Goal: Information Seeking & Learning: Learn about a topic

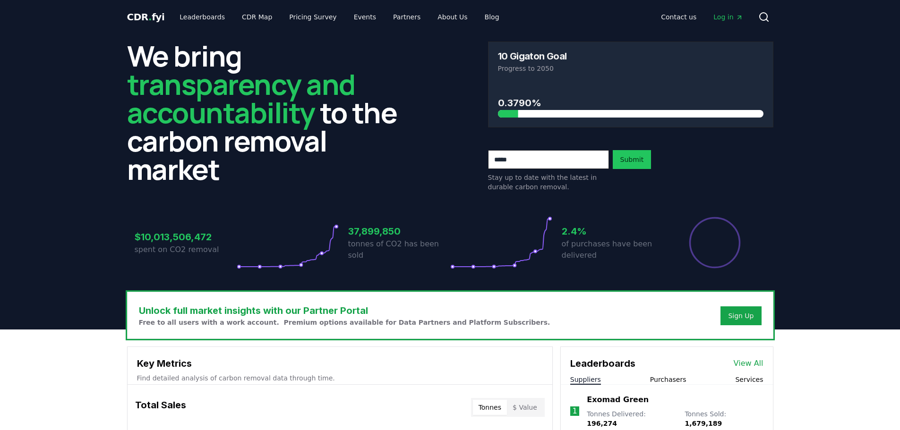
scroll to position [331, 0]
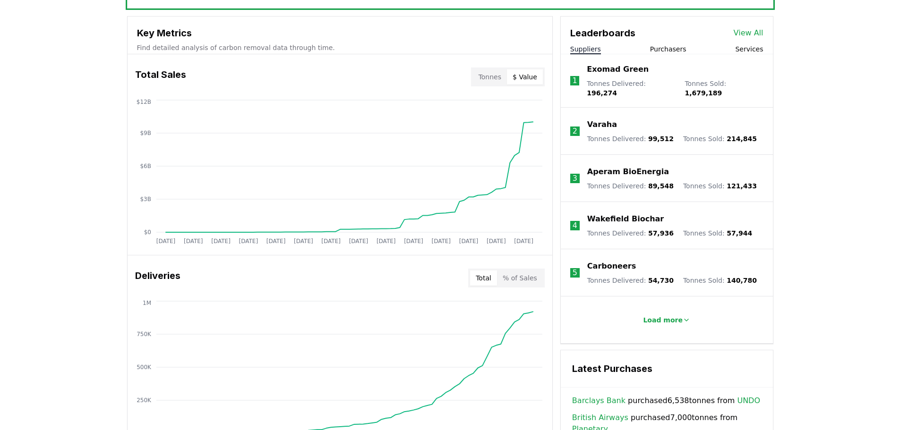
click at [531, 78] on button "$ Value" at bounding box center [525, 76] width 36 height 15
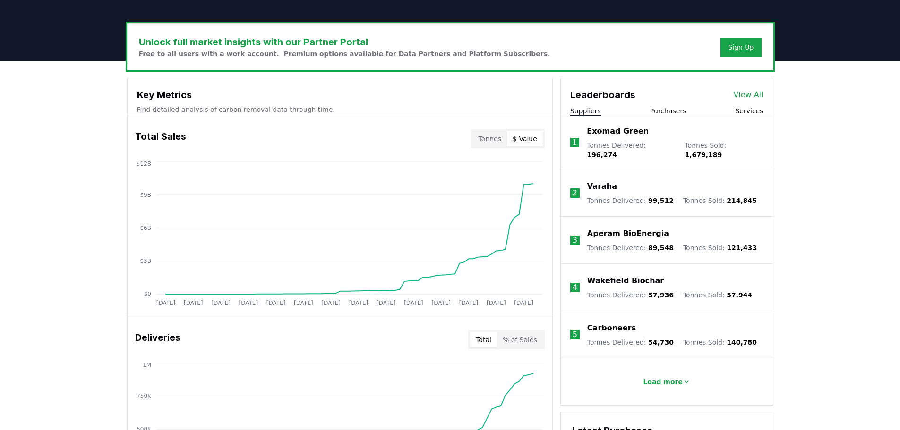
scroll to position [94, 0]
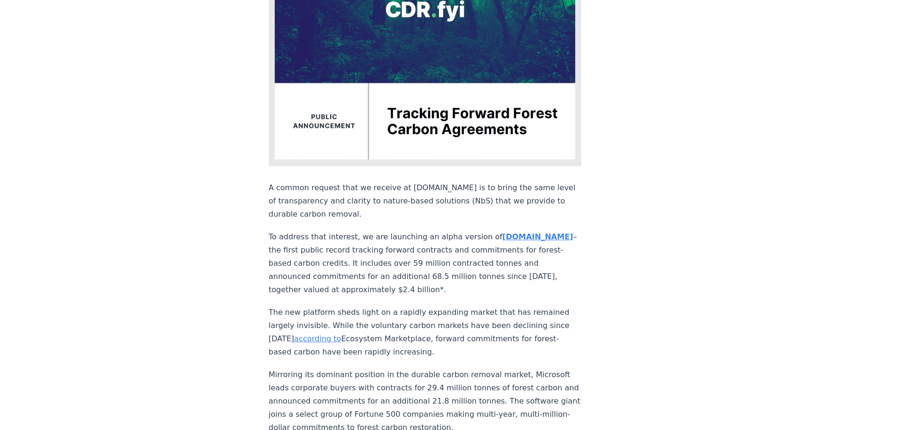
scroll to position [189, 0]
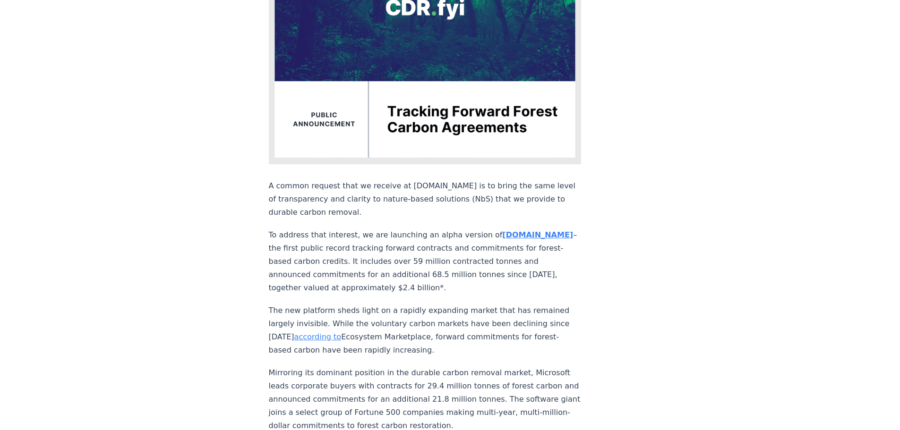
click at [505, 231] on strong "nbs.CDR.fyi" at bounding box center [537, 235] width 71 height 9
